Goal: Complete application form

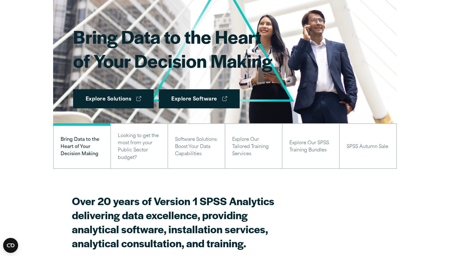
scroll to position [93, 0]
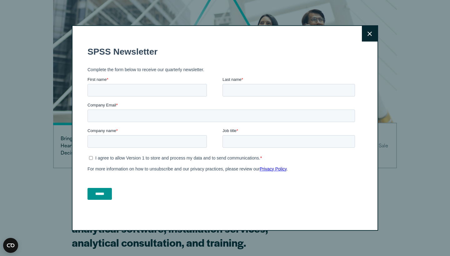
click at [366, 37] on button "Close" at bounding box center [370, 34] width 16 height 16
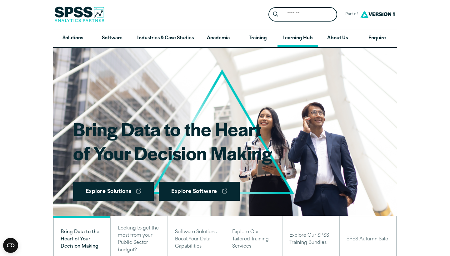
scroll to position [0, 0]
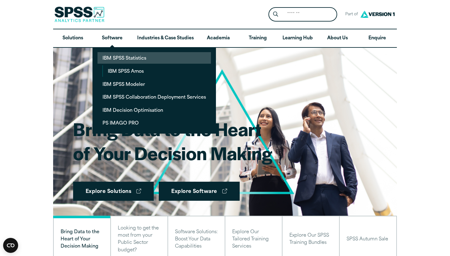
click at [110, 57] on link "IBM SPSS Statistics" at bounding box center [153, 58] width 113 height 12
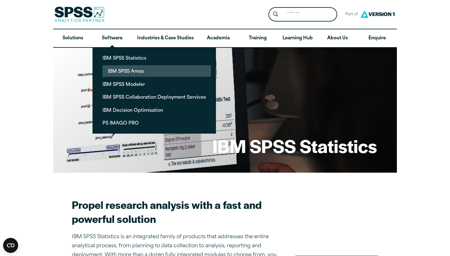
click at [108, 69] on link "IBM SPSS Amos" at bounding box center [157, 71] width 108 height 12
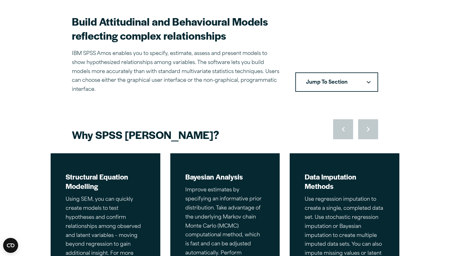
scroll to position [184, 0]
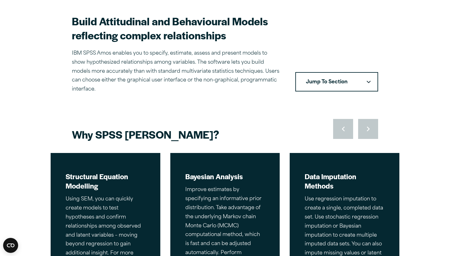
click at [328, 72] on button "Jump To Section" at bounding box center [336, 81] width 83 height 19
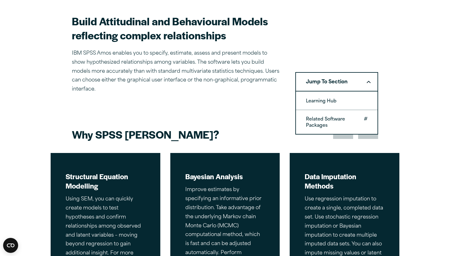
click at [324, 110] on link "Related Software Packages" at bounding box center [337, 122] width 82 height 24
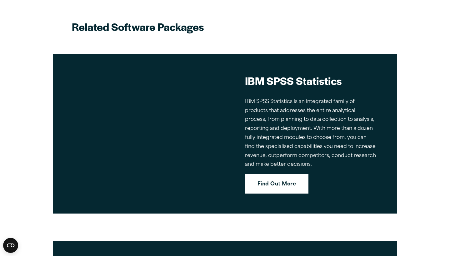
scroll to position [1363, 0]
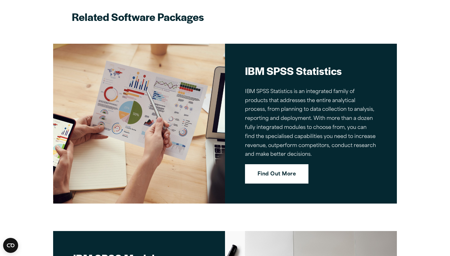
click at [271, 164] on link "Find Out More" at bounding box center [276, 173] width 63 height 19
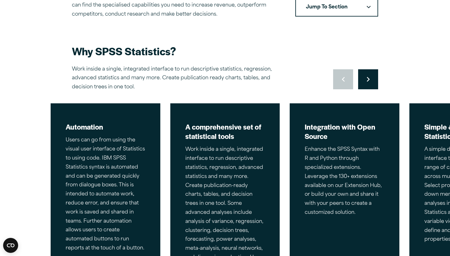
scroll to position [259, 0]
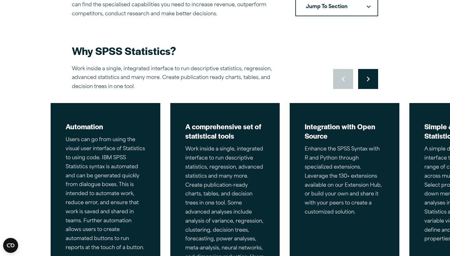
click at [367, 77] on icon "Right pointing chevron" at bounding box center [368, 79] width 3 height 5
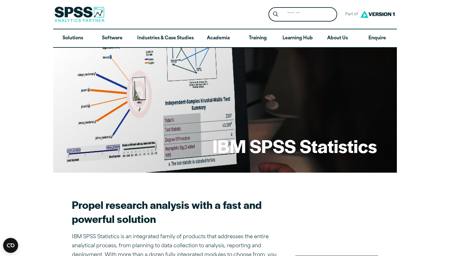
scroll to position [0, 0]
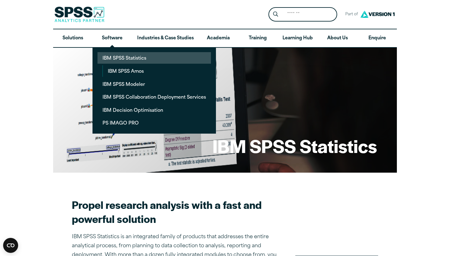
click at [126, 55] on link "IBM SPSS Statistics" at bounding box center [153, 58] width 113 height 12
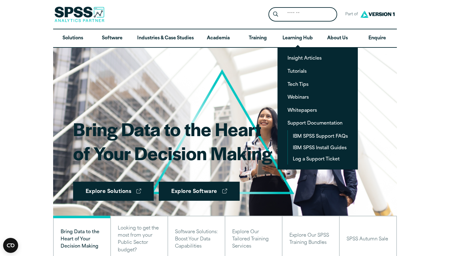
click at [240, 18] on div "Search for: Submit Site Search Part of Open Site Search Open Site Menu Close" at bounding box center [225, 14] width 344 height 29
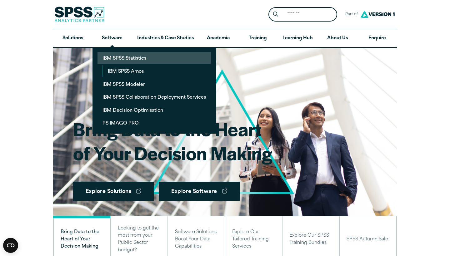
click at [120, 57] on link "IBM SPSS Statistics" at bounding box center [153, 58] width 113 height 12
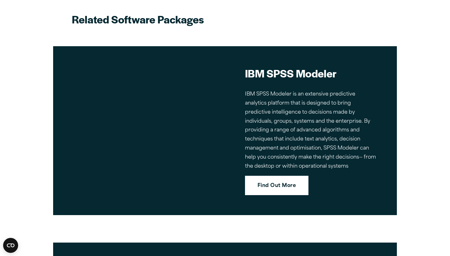
scroll to position [2487, 0]
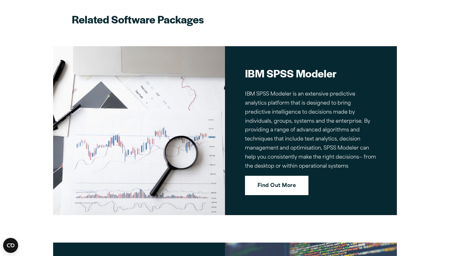
click at [271, 176] on link "Find Out More" at bounding box center [276, 185] width 63 height 19
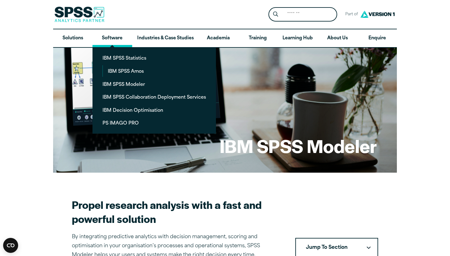
click at [113, 42] on link "Software" at bounding box center [111, 38] width 39 height 18
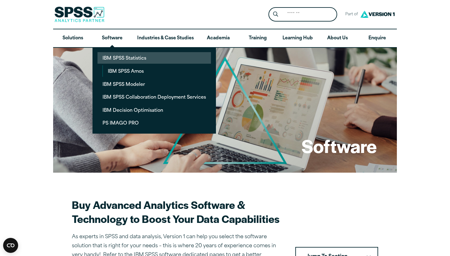
click at [111, 57] on link "IBM SPSS Statistics" at bounding box center [153, 58] width 113 height 12
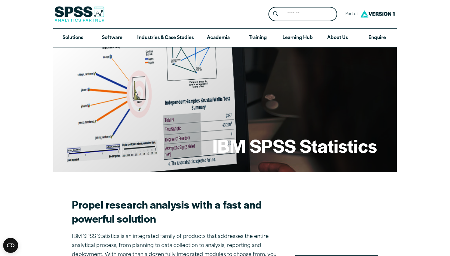
click at [170, 171] on div "IBM SPSS Statistics" at bounding box center [225, 109] width 344 height 125
click at [158, 146] on div "IBM SPSS Statistics" at bounding box center [225, 109] width 344 height 125
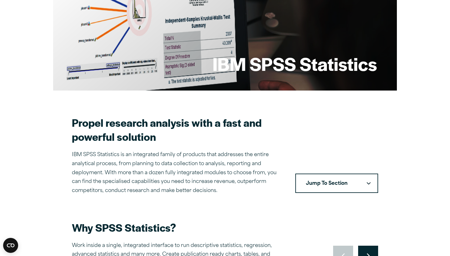
scroll to position [83, 0]
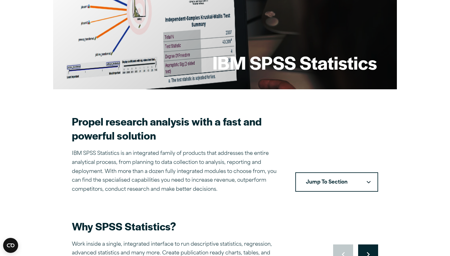
click at [323, 185] on button "Jump To Section" at bounding box center [336, 181] width 83 height 19
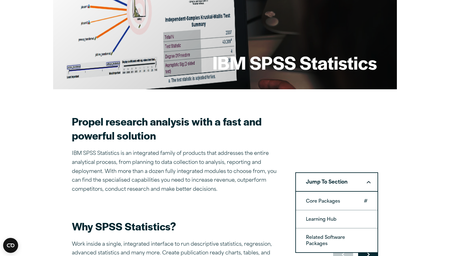
click at [322, 203] on link "Core Packages" at bounding box center [337, 200] width 82 height 17
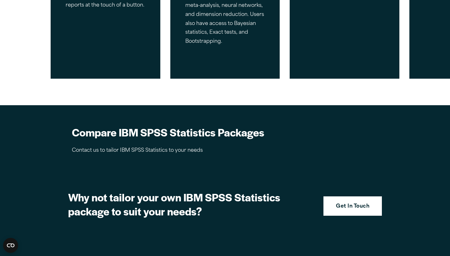
scroll to position [611, 0]
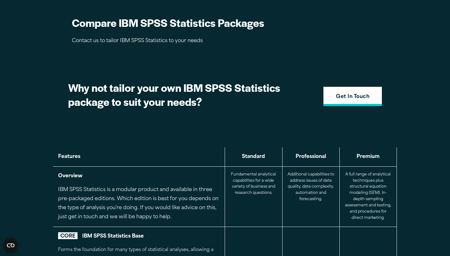
click at [347, 93] on strong "Get In Touch" at bounding box center [352, 97] width 33 height 8
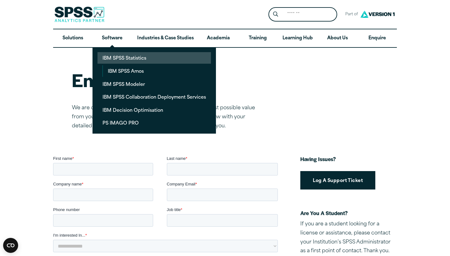
click at [109, 58] on link "IBM SPSS Statistics" at bounding box center [153, 58] width 113 height 12
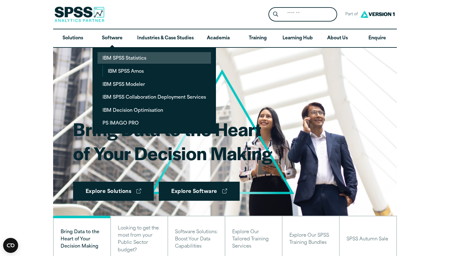
click at [117, 60] on link "IBM SPSS Statistics" at bounding box center [153, 58] width 113 height 12
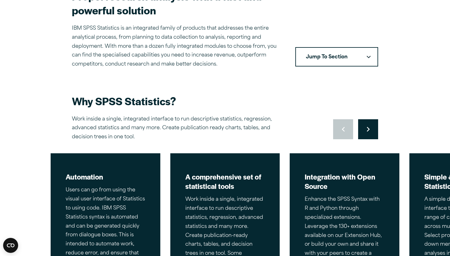
scroll to position [186, 0]
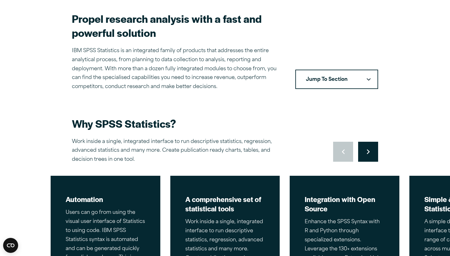
click at [363, 147] on button "Move to next slide" at bounding box center [368, 152] width 20 height 20
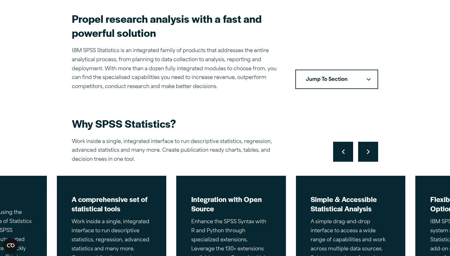
click at [363, 147] on button "Move to next slide" at bounding box center [368, 152] width 20 height 20
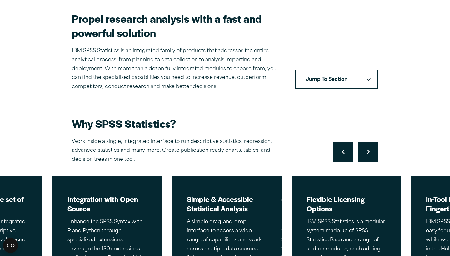
click at [325, 77] on button "Jump To Section" at bounding box center [336, 79] width 83 height 19
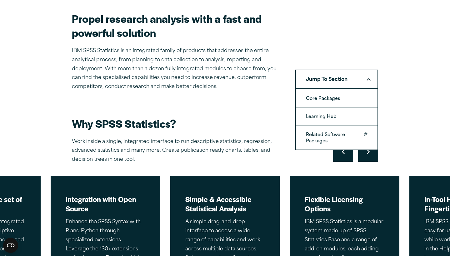
click at [326, 127] on link "Related Software Packages" at bounding box center [337, 138] width 82 height 24
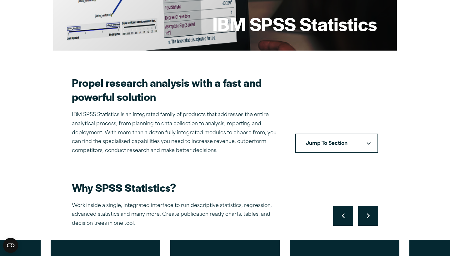
scroll to position [120, 0]
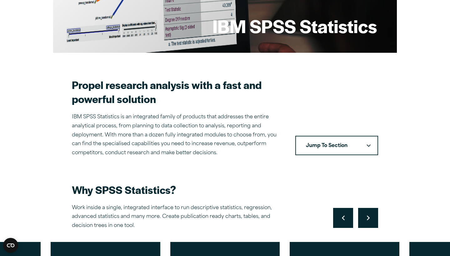
click at [330, 136] on button "Jump To Section" at bounding box center [336, 145] width 83 height 19
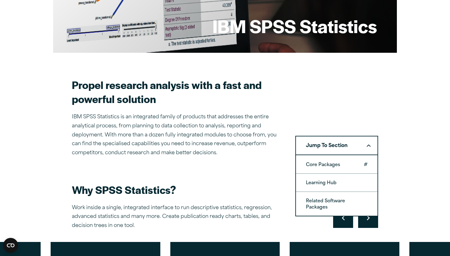
click at [324, 165] on link "Core Packages" at bounding box center [337, 164] width 82 height 17
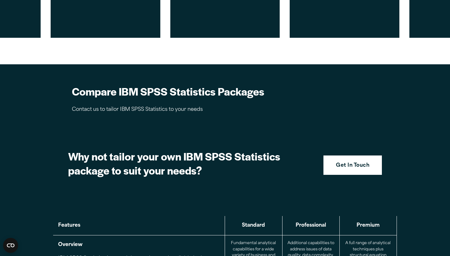
scroll to position [611, 0]
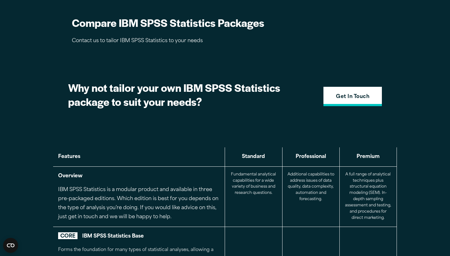
click at [364, 88] on link "Get In Touch" at bounding box center [352, 96] width 58 height 19
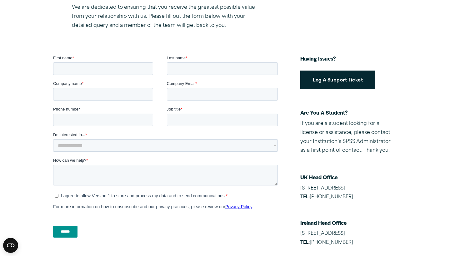
scroll to position [102, 0]
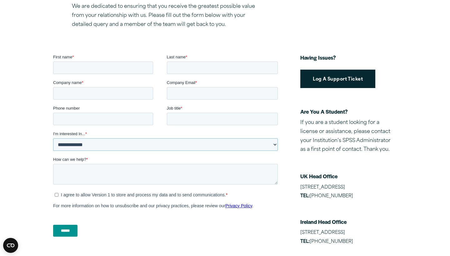
select select "*********"
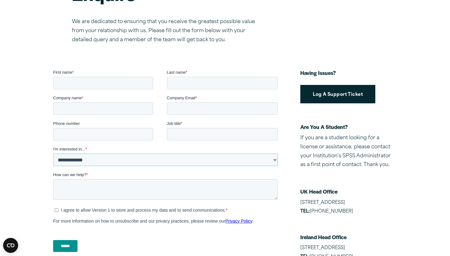
scroll to position [87, 0]
type input "***"
type input "******"
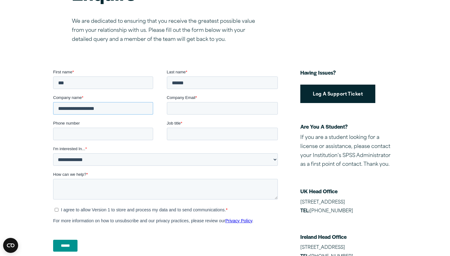
type input "**********"
type input "*******"
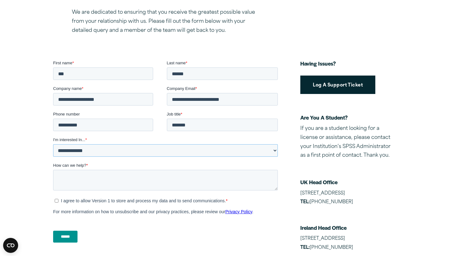
scroll to position [98, 0]
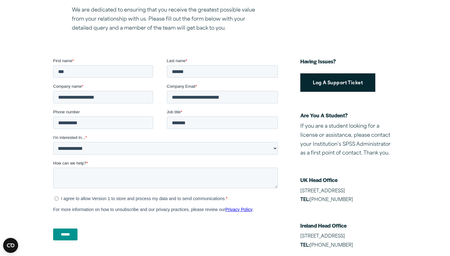
click at [54, 196] on ul "I agree to allow Version 1 to store and process my data and to send communicati…" at bounding box center [165, 197] width 225 height 7
click at [63, 231] on input "******" at bounding box center [65, 235] width 24 height 12
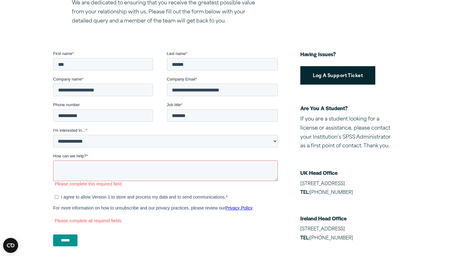
scroll to position [105, 0]
click at [68, 169] on textarea "How can we help? *" at bounding box center [165, 171] width 225 height 21
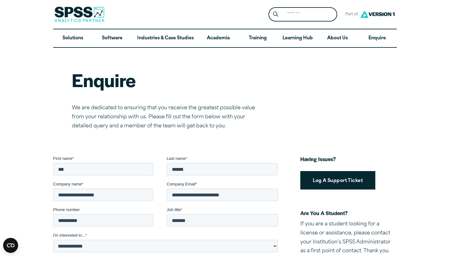
scroll to position [0, 0]
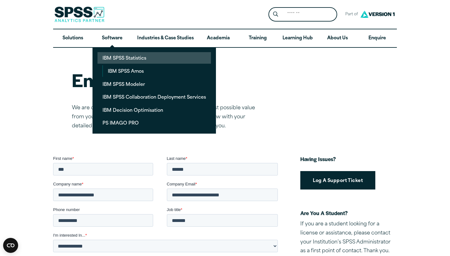
click at [112, 55] on link "IBM SPSS Statistics" at bounding box center [153, 58] width 113 height 12
